Goal: Information Seeking & Learning: Learn about a topic

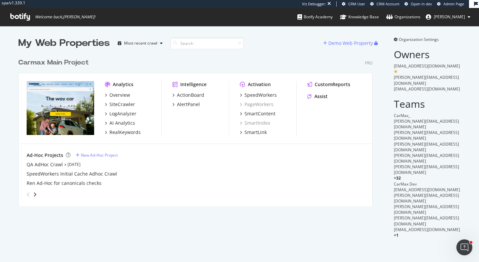
scroll to position [156, 360]
click at [250, 93] on div "SpeedWorkers" at bounding box center [261, 95] width 32 height 7
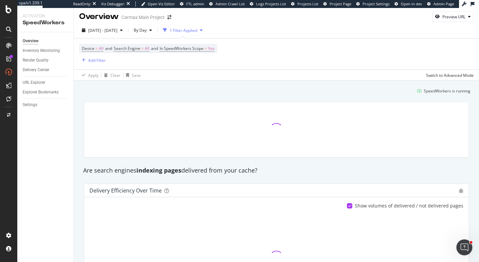
scroll to position [2, 0]
click at [35, 104] on div "Settings" at bounding box center [30, 104] width 15 height 7
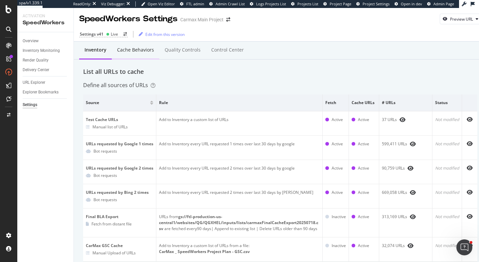
click at [140, 47] on div "Cache behaviors" at bounding box center [135, 50] width 37 height 7
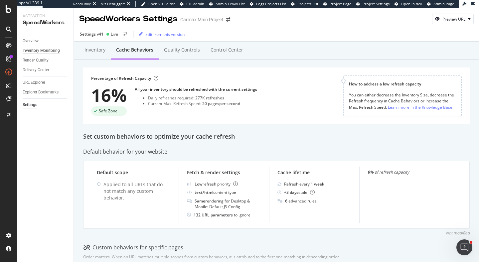
click at [37, 49] on div "Inventory Monitoring" at bounding box center [41, 50] width 37 height 7
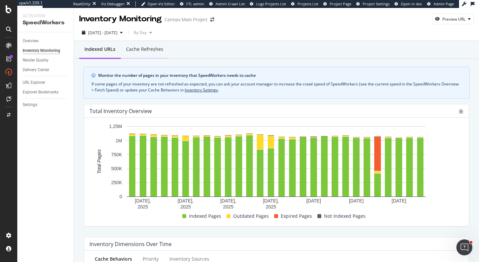
click at [143, 49] on div "Cache refreshes" at bounding box center [144, 49] width 37 height 7
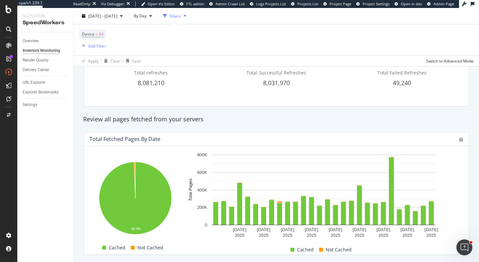
scroll to position [45, 0]
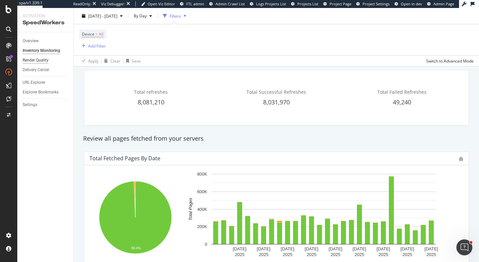
click at [46, 61] on div "Render Quality" at bounding box center [36, 60] width 26 height 7
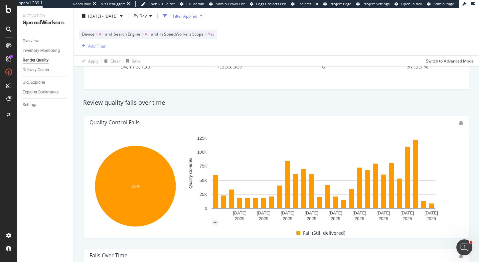
scroll to position [149, 0]
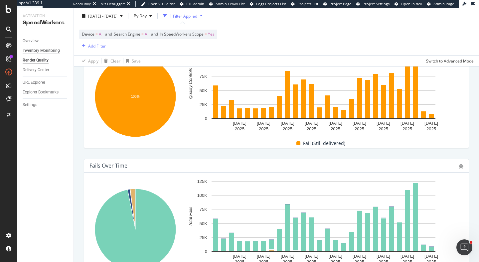
click at [55, 51] on div "Inventory Monitoring" at bounding box center [41, 50] width 37 height 7
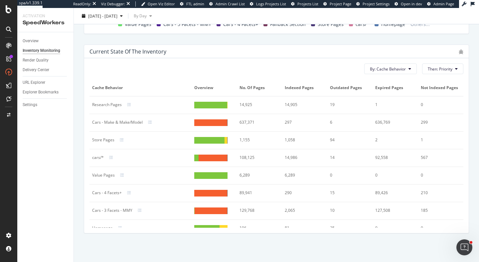
click at [204, 125] on div at bounding box center [210, 122] width 33 height 7
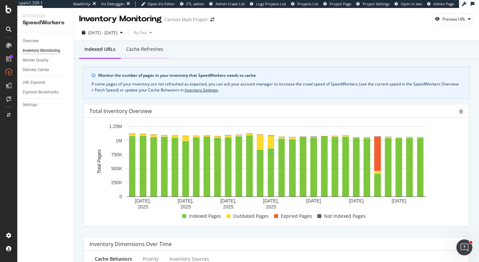
click at [142, 51] on div "Cache refreshes" at bounding box center [144, 49] width 37 height 7
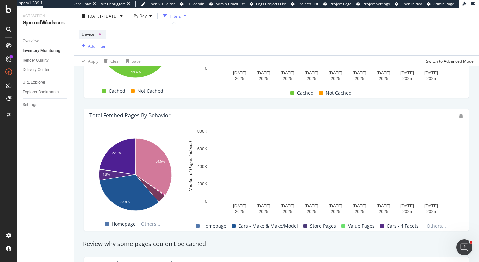
scroll to position [143, 0]
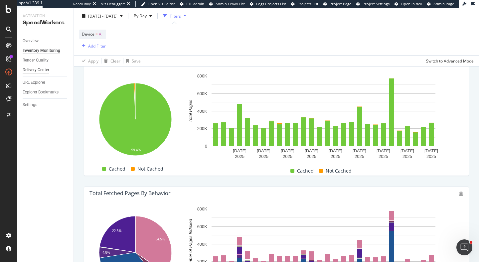
click at [48, 72] on div "Delivery Center" at bounding box center [36, 70] width 27 height 7
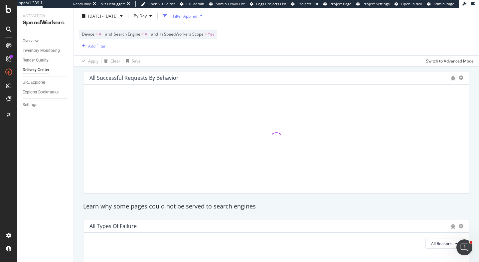
scroll to position [627, 0]
